Goal: Task Accomplishment & Management: Use online tool/utility

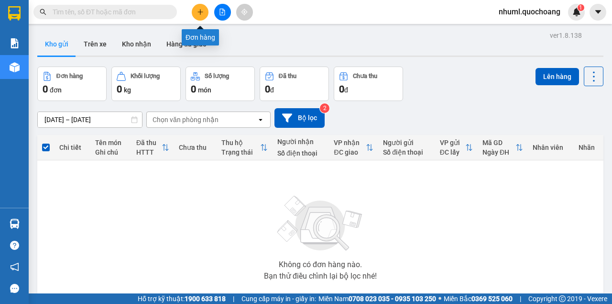
click at [206, 18] on button at bounding box center [200, 12] width 17 height 17
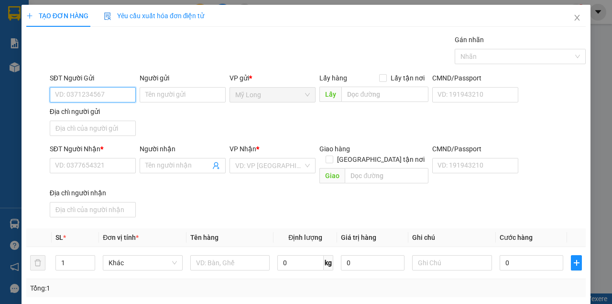
click at [113, 92] on input "SĐT Người Gửi" at bounding box center [93, 94] width 86 height 15
type input "0935634169"
click at [105, 113] on div "0935634169 - HẠNH" at bounding box center [92, 113] width 74 height 11
type input "HẠNH"
type input "0935634169"
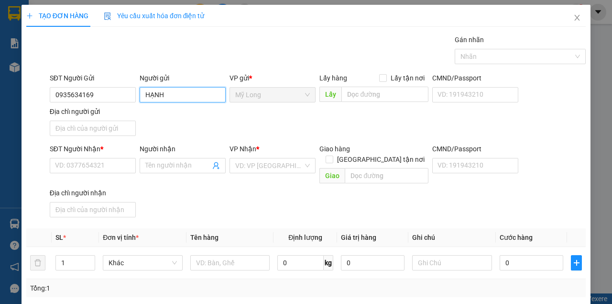
click at [143, 94] on input "HẠNH" at bounding box center [183, 94] width 86 height 15
type input "[PERSON_NAME]"
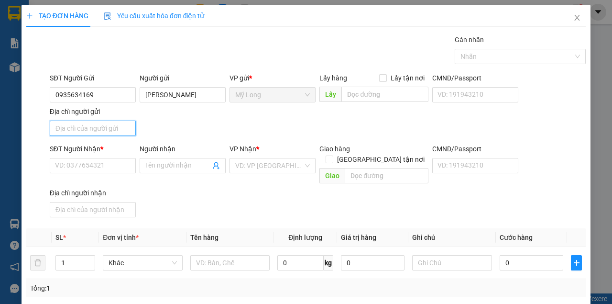
click at [90, 132] on input "Địa chỉ người gửi" at bounding box center [93, 128] width 86 height 15
type input "TỔ 42 ẤP [GEOGRAPHIC_DATA]"
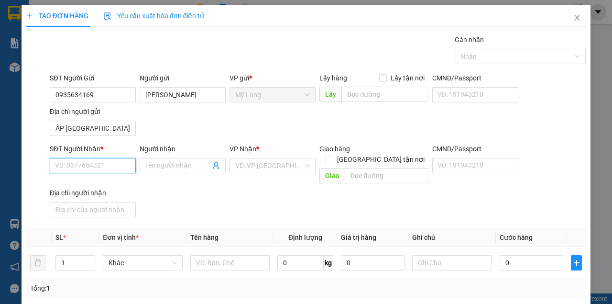
click at [115, 171] on input "SĐT Người Nhận *" at bounding box center [93, 165] width 86 height 15
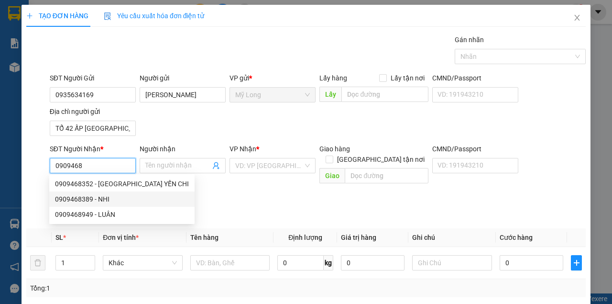
click at [101, 196] on div "0909468389 - NHI" at bounding box center [122, 199] width 134 height 11
type input "0909468389"
type input "NHI"
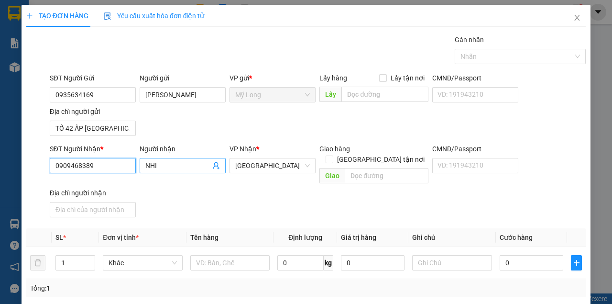
type input "0909468389"
click at [142, 161] on span "NHI" at bounding box center [183, 165] width 86 height 15
type input "N"
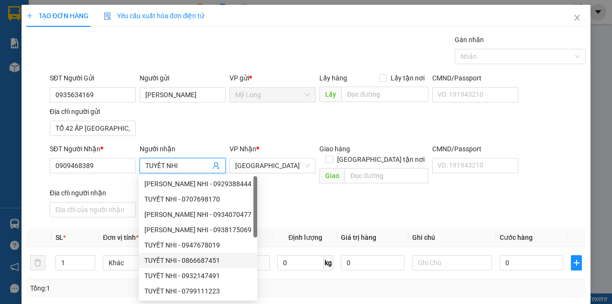
type input "TUYẾT NHI"
click at [340, 214] on div "Transit Pickup Surcharge Ids Transit Deliver Surcharge Ids Transit Deliver Surc…" at bounding box center [305, 223] width 559 height 378
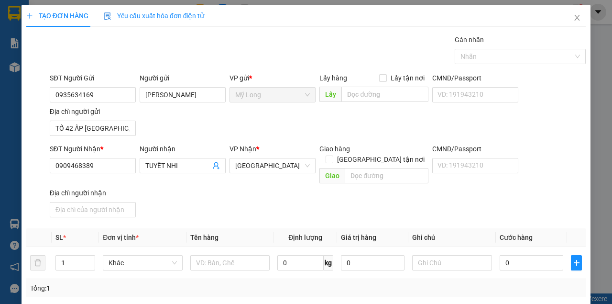
click at [309, 279] on div "Tổng: 1" at bounding box center [305, 288] width 559 height 18
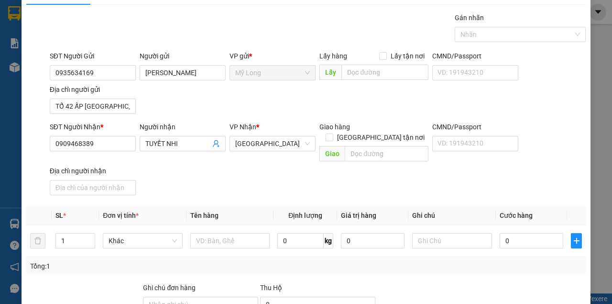
scroll to position [32, 0]
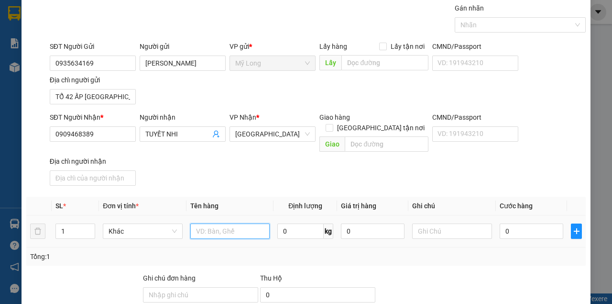
click at [228, 223] on input "text" at bounding box center [230, 230] width 80 height 15
type input "BỌC"
click at [524, 223] on input "0" at bounding box center [532, 230] width 64 height 15
type input "3"
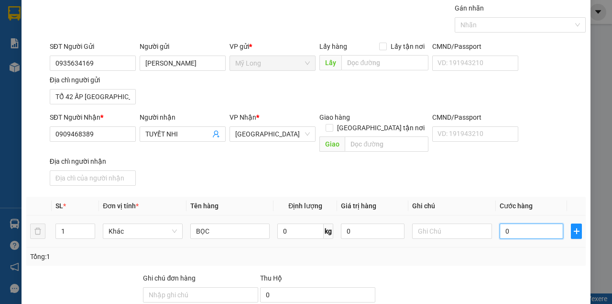
type input "3"
type input "30"
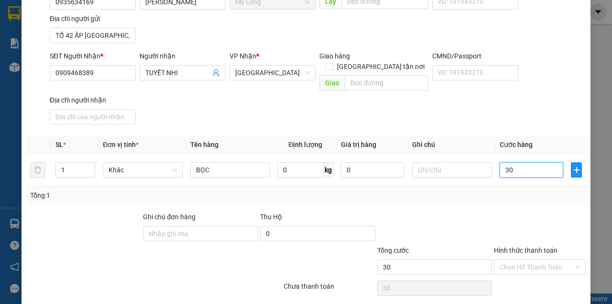
scroll to position [115, 0]
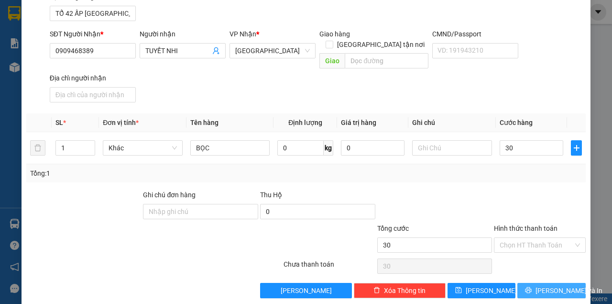
type input "30.000"
click at [554, 285] on span "[PERSON_NAME] và In" at bounding box center [569, 290] width 67 height 11
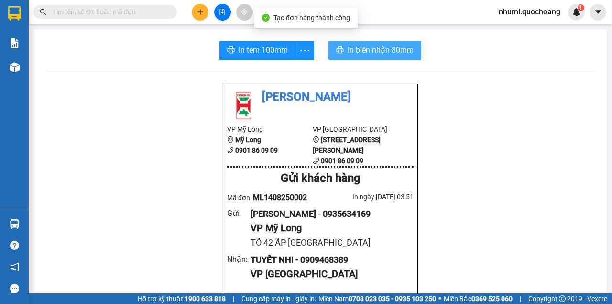
click at [366, 51] on span "In biên nhận 80mm" at bounding box center [381, 50] width 66 height 12
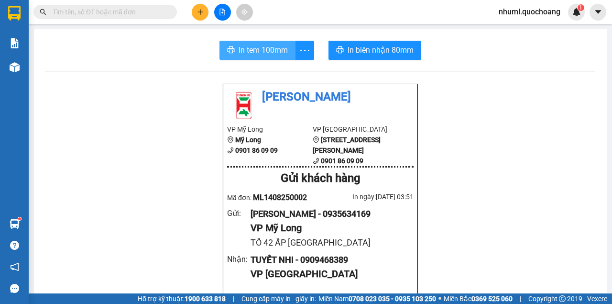
drag, startPoint x: 277, startPoint y: 54, endPoint x: 280, endPoint y: 50, distance: 5.2
click at [280, 51] on span "In tem 100mm" at bounding box center [263, 50] width 49 height 12
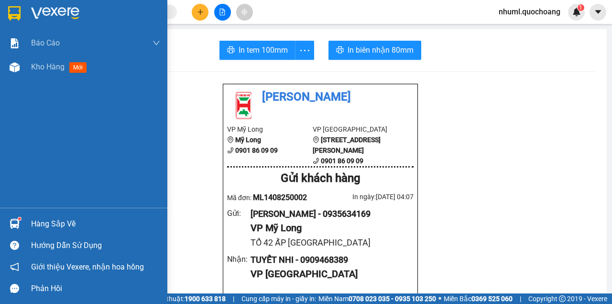
click at [38, 230] on div "Hàng sắp về" at bounding box center [95, 224] width 129 height 14
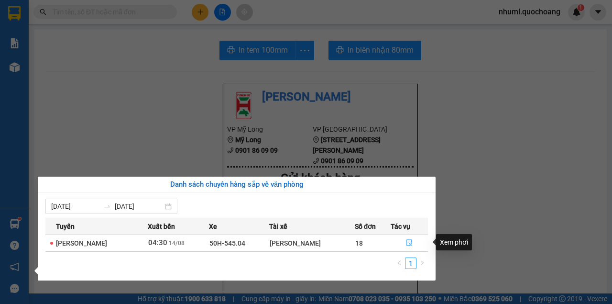
click at [412, 243] on icon "file-done" at bounding box center [409, 242] width 7 height 7
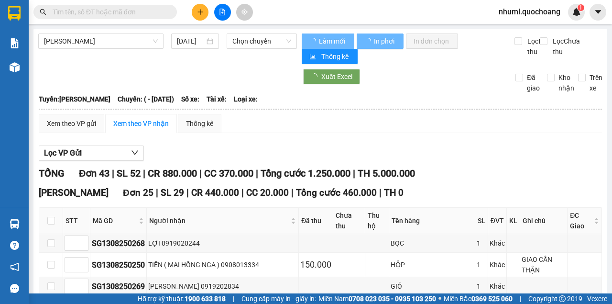
type input "[DATE]"
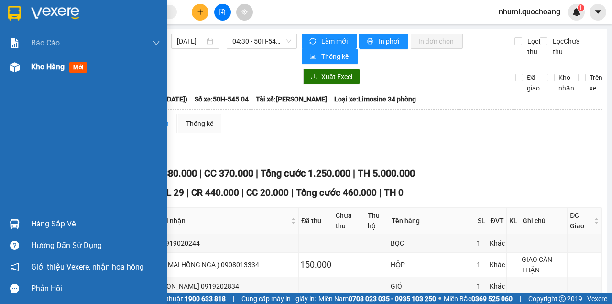
click at [48, 71] on span "Kho hàng" at bounding box center [47, 66] width 33 height 9
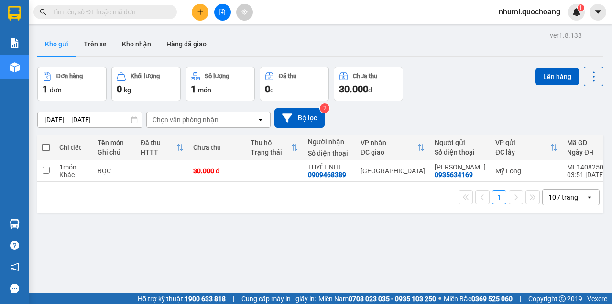
click at [47, 145] on span at bounding box center [46, 147] width 8 height 8
click at [46, 143] on input "checkbox" at bounding box center [46, 143] width 0 height 0
checkbox input "true"
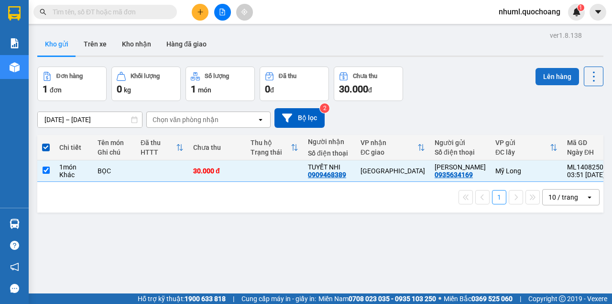
click at [542, 77] on button "Lên hàng" at bounding box center [558, 76] width 44 height 17
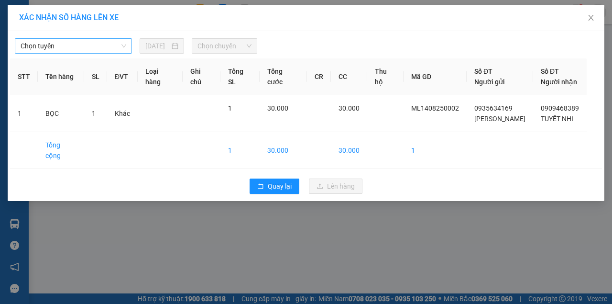
click at [87, 50] on span "Chọn tuyến" at bounding box center [74, 46] width 106 height 14
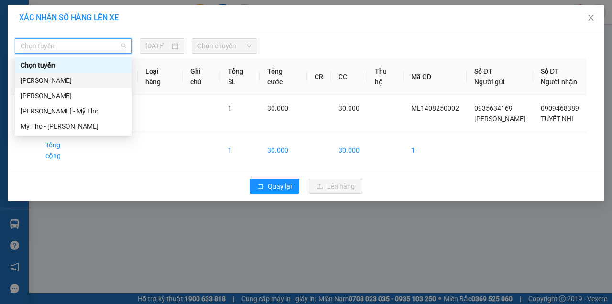
click at [79, 81] on div "[PERSON_NAME]" at bounding box center [74, 80] width 106 height 11
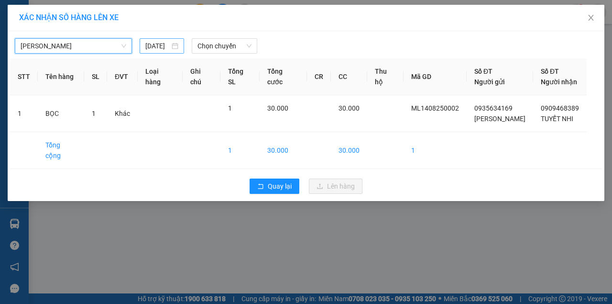
click at [162, 42] on input "[DATE]" at bounding box center [157, 46] width 24 height 11
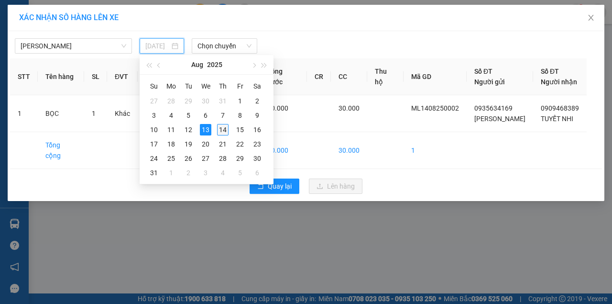
click at [225, 129] on div "14" at bounding box center [222, 129] width 11 height 11
type input "[DATE]"
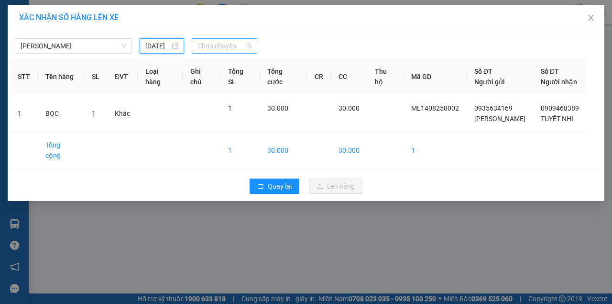
click at [235, 42] on span "Chọn chuyến" at bounding box center [224, 46] width 54 height 14
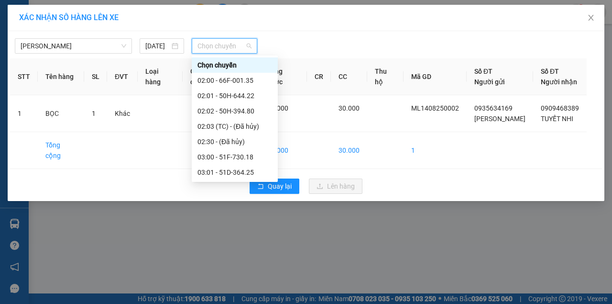
click at [250, 228] on div "04:00 - 50H-299.15" at bounding box center [234, 233] width 75 height 11
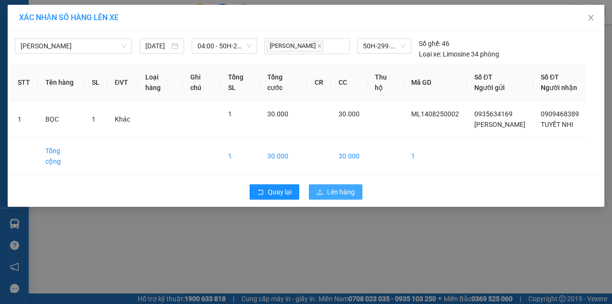
click at [353, 186] on span "Lên hàng" at bounding box center [341, 191] width 28 height 11
